Goal: Task Accomplishment & Management: Use online tool/utility

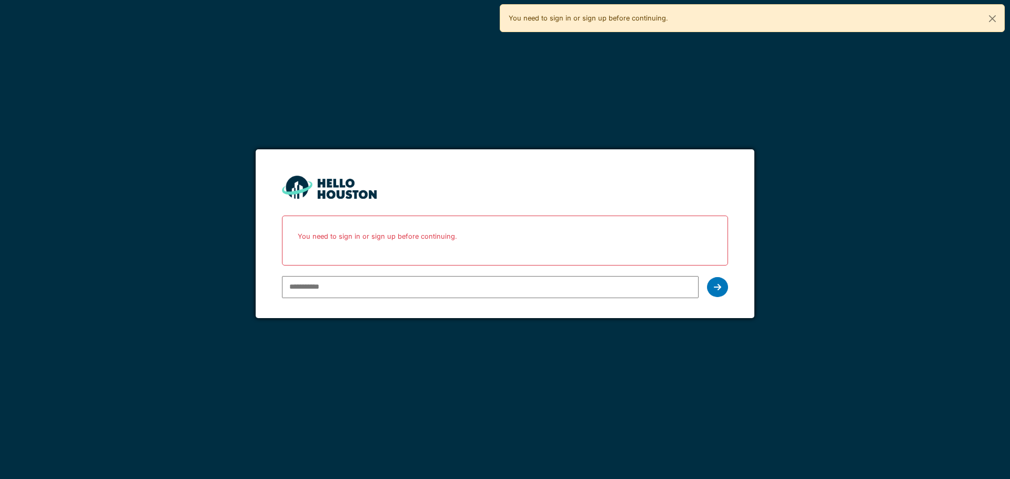
type input "**********"
click at [723, 289] on div at bounding box center [717, 287] width 21 height 20
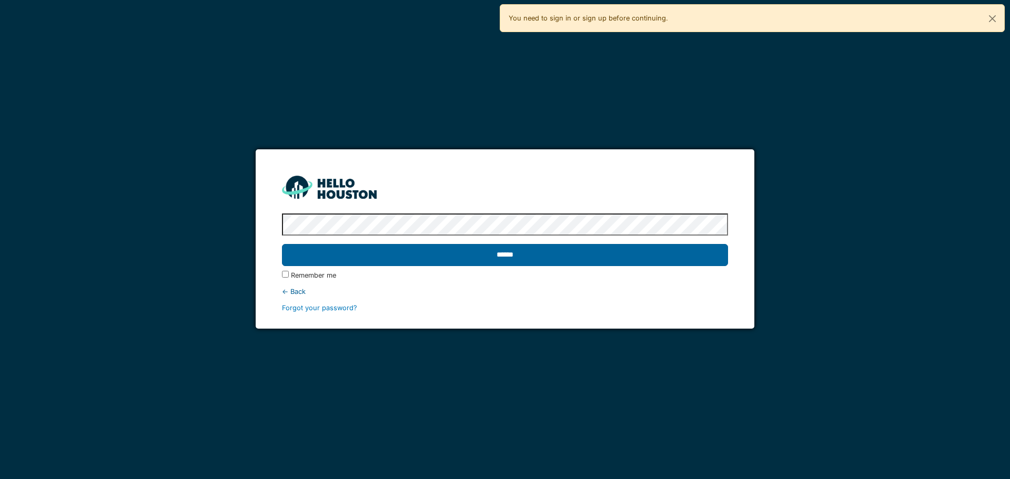
click at [502, 257] on input "******" at bounding box center [505, 255] width 446 height 22
